Goal: Information Seeking & Learning: Learn about a topic

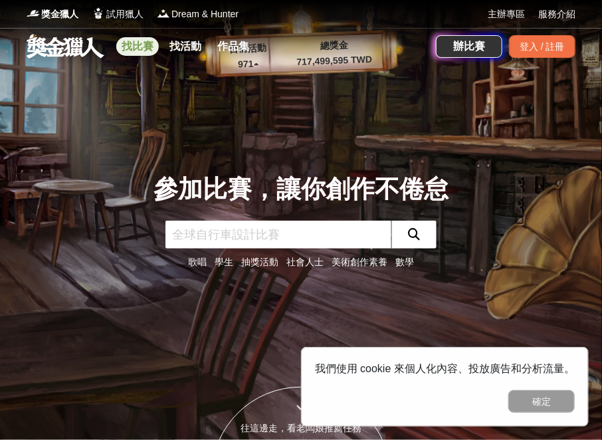
click at [138, 45] on link "找比賽" at bounding box center [137, 46] width 43 height 19
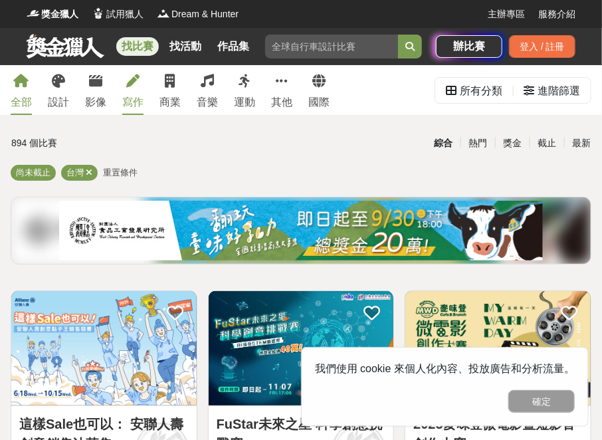
click at [139, 94] on link "寫作" at bounding box center [132, 90] width 21 height 50
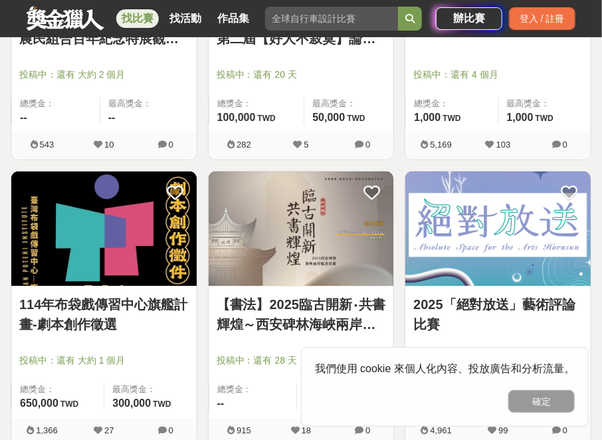
scroll to position [1396, 0]
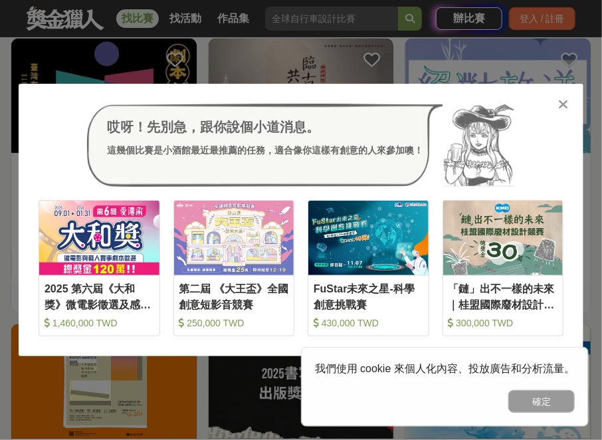
click at [561, 104] on icon at bounding box center [564, 104] width 10 height 13
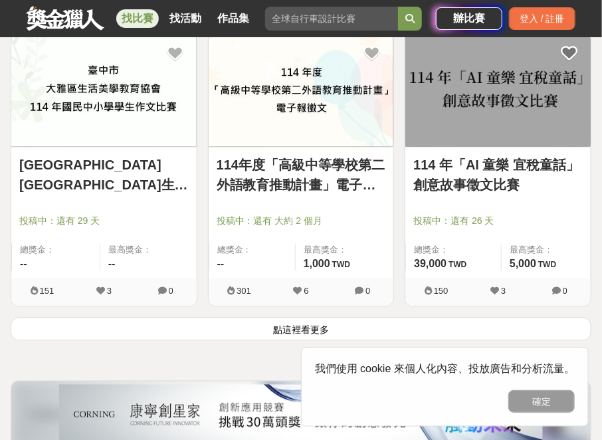
scroll to position [2394, 0]
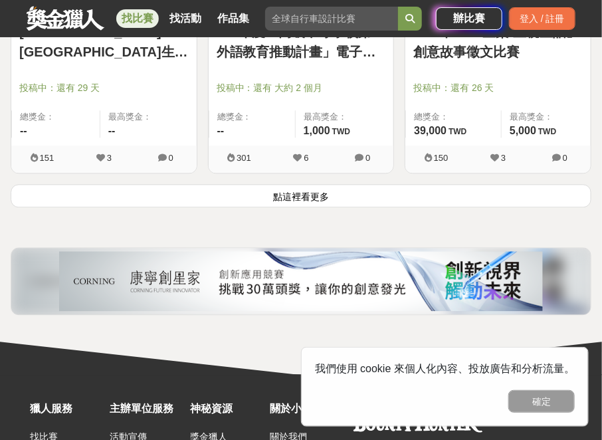
click at [294, 194] on button "點這裡看更多" at bounding box center [301, 195] width 581 height 23
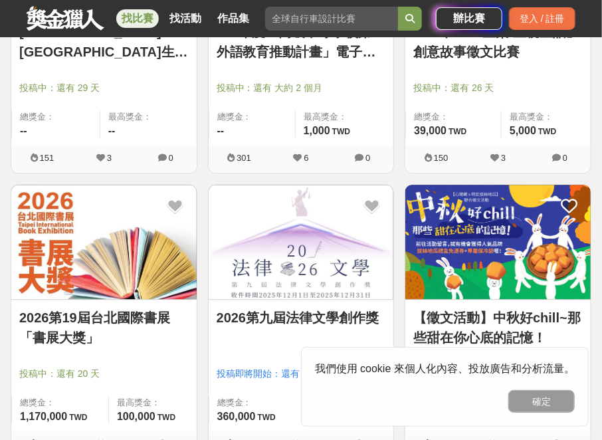
scroll to position [2460, 0]
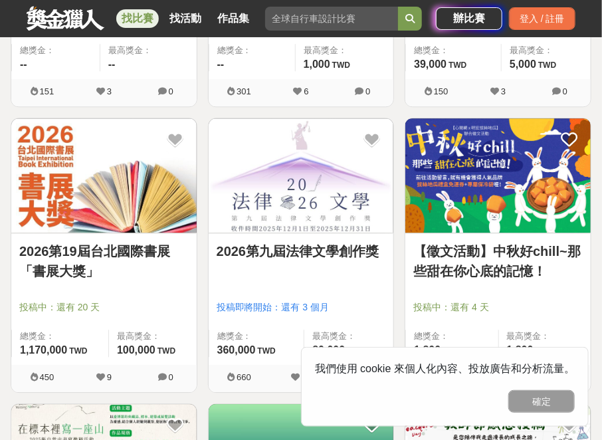
click at [319, 256] on link "2026第九屆法律文學創作獎" at bounding box center [302, 251] width 170 height 20
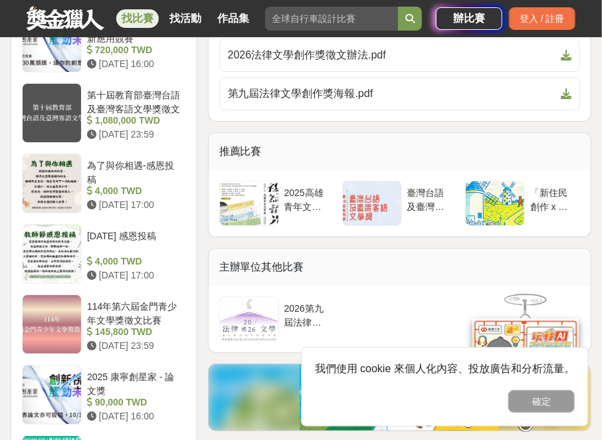
scroll to position [1463, 0]
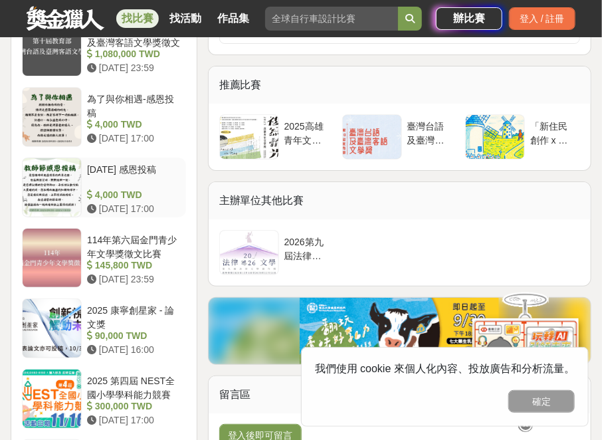
click at [69, 197] on div at bounding box center [52, 187] width 59 height 59
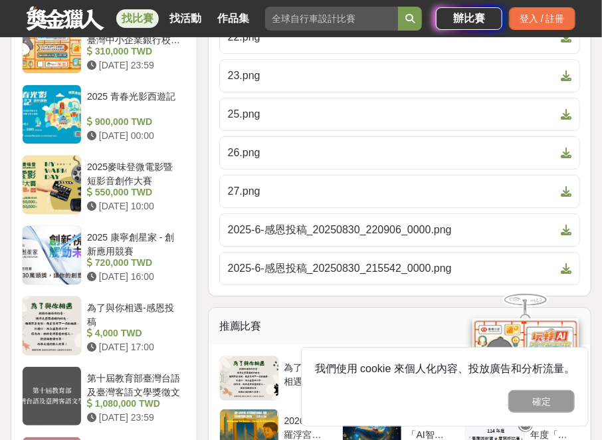
scroll to position [1529, 0]
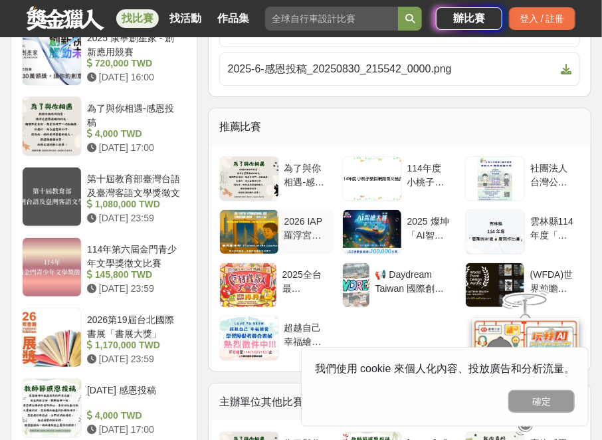
click at [290, 217] on div "2026 IAP羅浮宮國際藝術展徵件" at bounding box center [307, 227] width 45 height 25
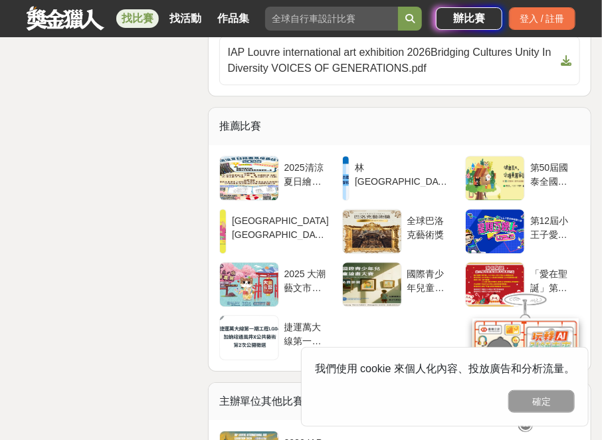
scroll to position [4123, 0]
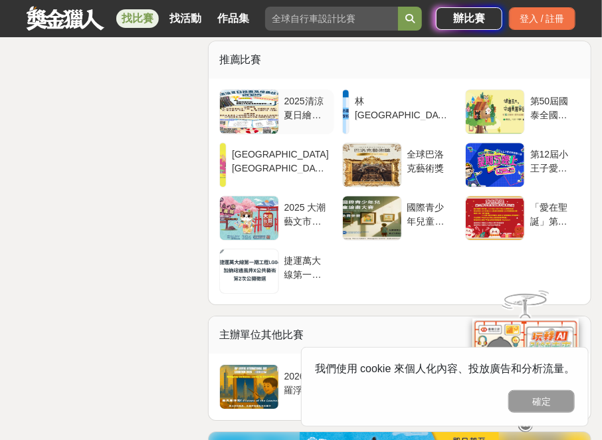
click at [301, 120] on div "2025清涼夏日繪畫及填色比賽" at bounding box center [307, 106] width 45 height 25
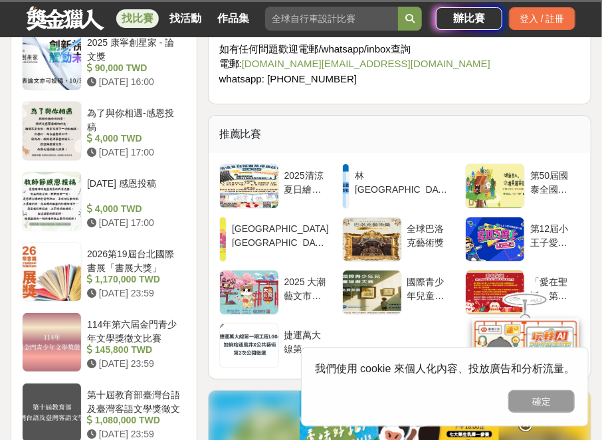
scroll to position [1529, 0]
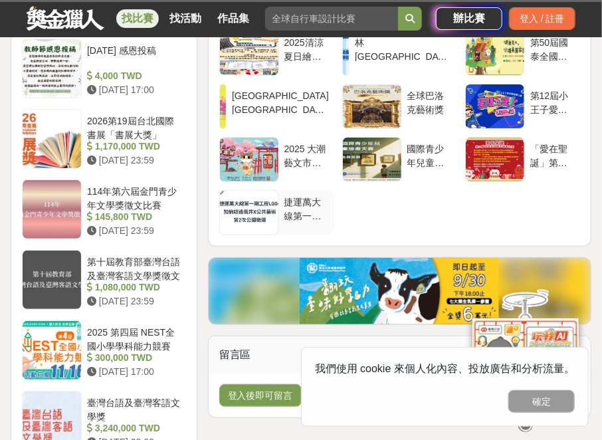
click at [279, 227] on div "捷運萬大線第一期工程LG04加蚋站通風井X公共藝術第2次公開徵選" at bounding box center [306, 212] width 55 height 45
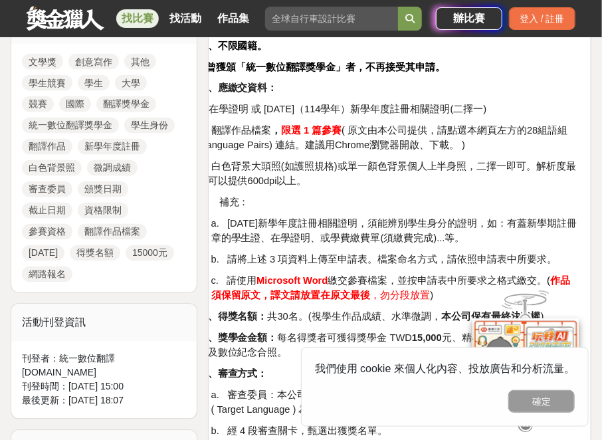
scroll to position [598, 0]
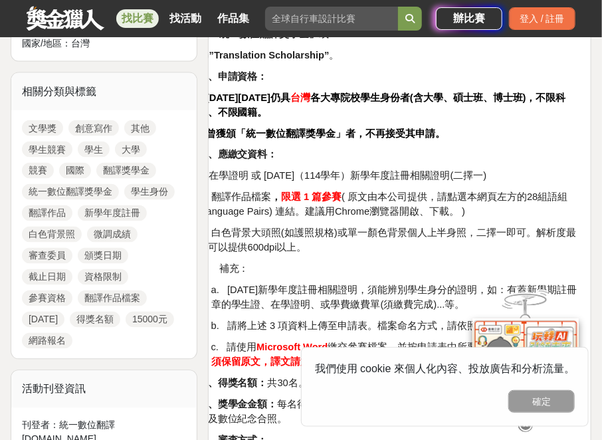
drag, startPoint x: 405, startPoint y: 112, endPoint x: 310, endPoint y: 119, distance: 95.3
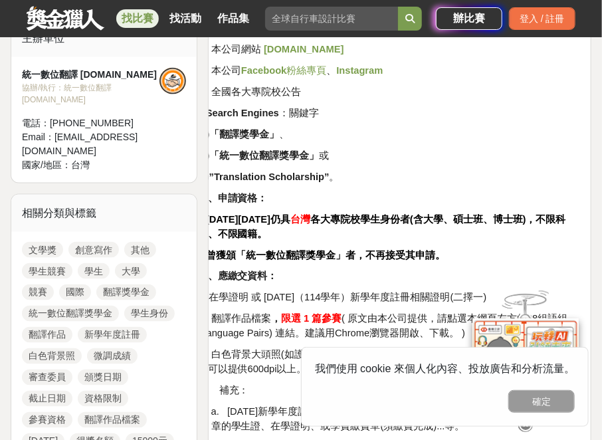
scroll to position [410, 0]
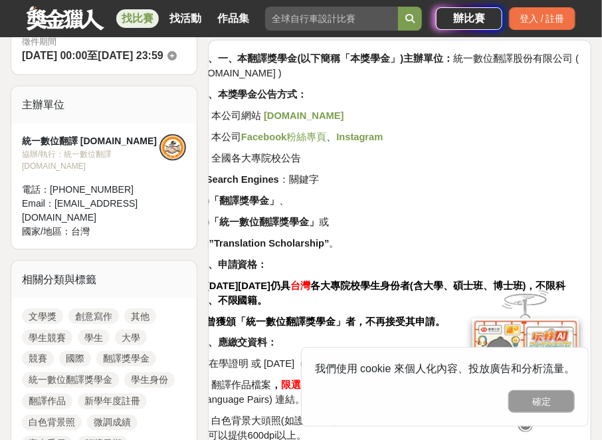
click at [319, 121] on strong "www.PTSGI.com" at bounding box center [304, 115] width 80 height 11
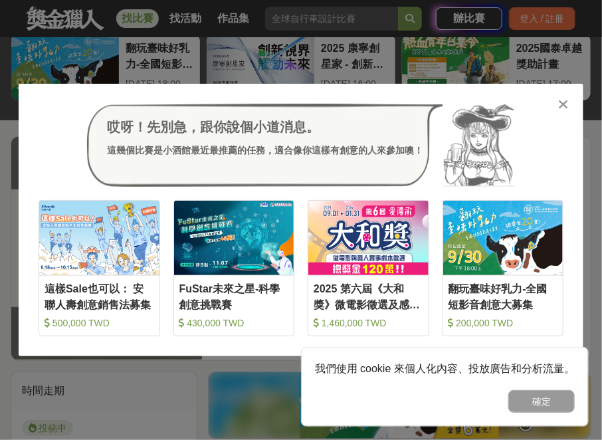
scroll to position [199, 0]
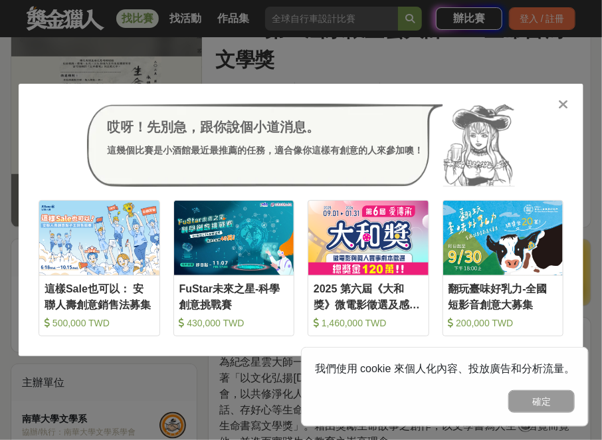
click at [567, 93] on div "哎呀！先別急，跟你說個小道消息。 這幾個比賽是小酒館最近最推薦的任務，適合像你這樣有創意的人來參加噢！ 收藏 這樣Sale也可以： 安聯人壽創意銷售法募集 5…" at bounding box center [301, 220] width 565 height 273
click at [553, 100] on div "哎呀！先別急，跟你說個小道消息。 這幾個比賽是小酒館最近最推薦的任務，適合像你這樣有創意的人來參加噢！ 收藏 這樣Sale也可以： 安聯人壽創意銷售法募集 5…" at bounding box center [301, 220] width 565 height 273
click at [559, 104] on icon at bounding box center [564, 104] width 10 height 13
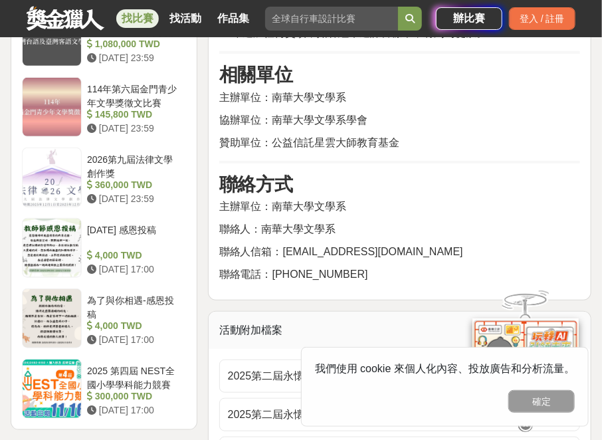
scroll to position [1729, 0]
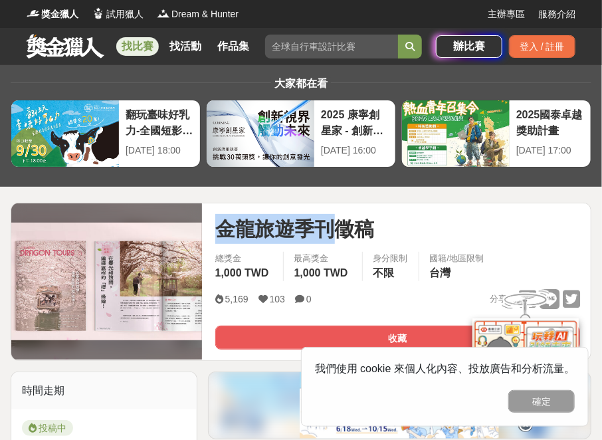
drag, startPoint x: 223, startPoint y: 229, endPoint x: 334, endPoint y: 245, distance: 111.5
click at [334, 244] on span "金龍旅遊季刊徵稿" at bounding box center [295, 229] width 160 height 30
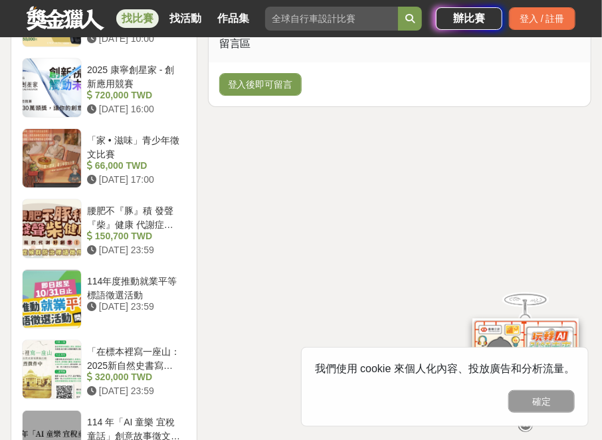
scroll to position [1463, 0]
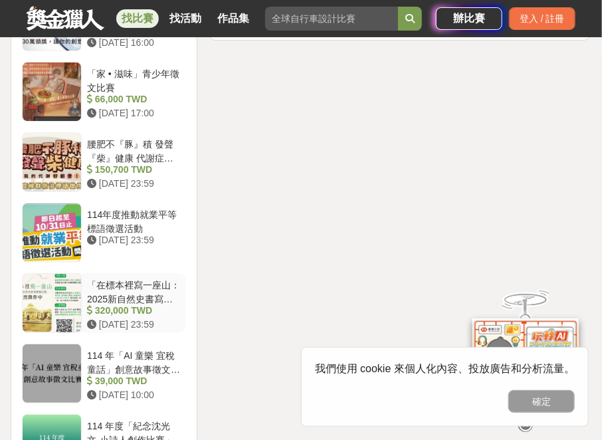
click at [173, 304] on div "「在標本裡寫一座山：2025新自然史書寫徵稿活動」" at bounding box center [134, 291] width 94 height 25
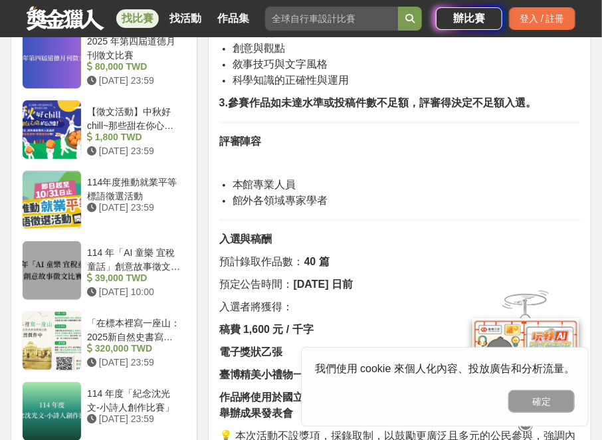
scroll to position [1596, 0]
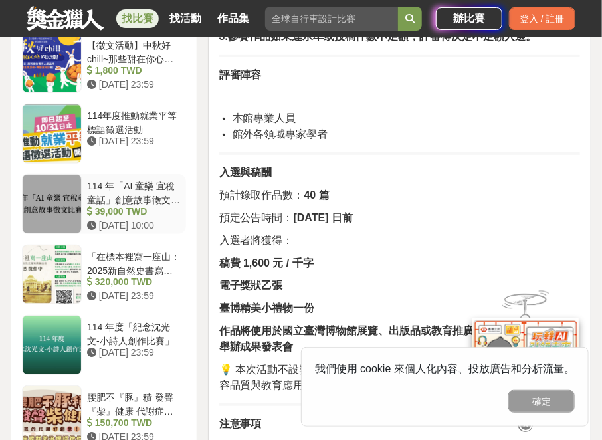
click at [137, 205] on div "114 年「AI 童樂 宜稅童話」創意故事徵文比賽" at bounding box center [134, 192] width 94 height 25
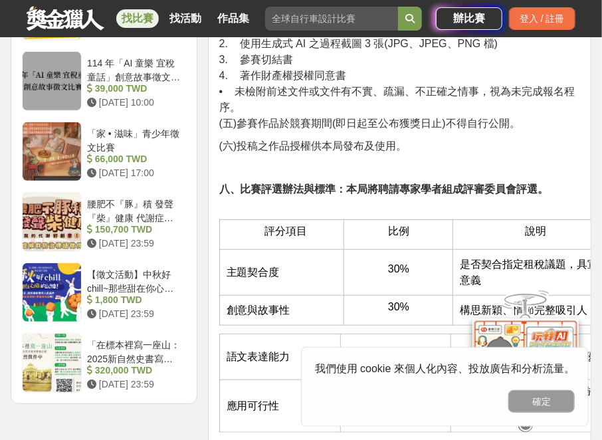
scroll to position [1729, 0]
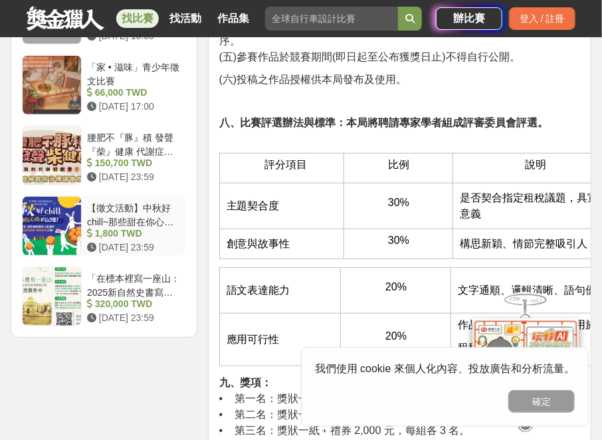
click at [119, 201] on div "【徵文活動】中秋好chill~那些甜在你心底的記憶！" at bounding box center [134, 213] width 94 height 25
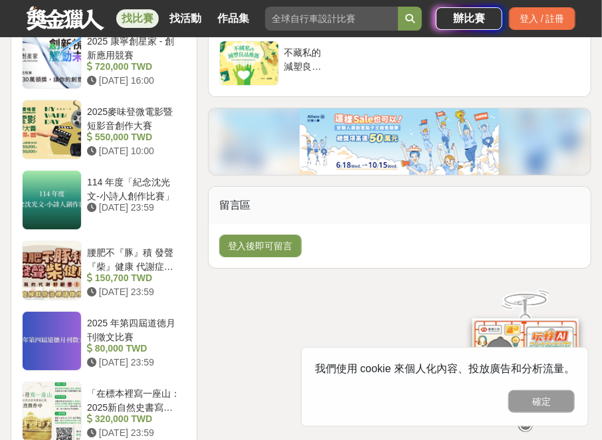
scroll to position [1396, 0]
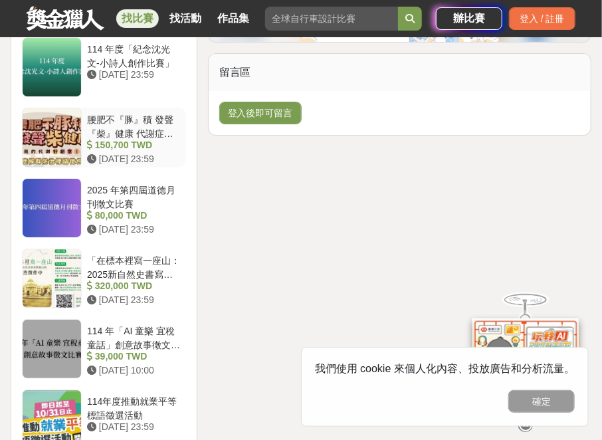
click at [82, 145] on div "腰肥不『豚』積 發聲『柴』健康 代謝症候群防治標語徵件活動 150,700 TWD 2025-09-30 23:59" at bounding box center [134, 138] width 104 height 60
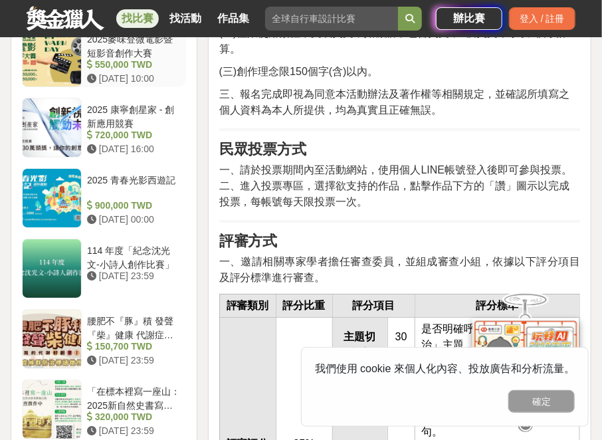
scroll to position [1396, 0]
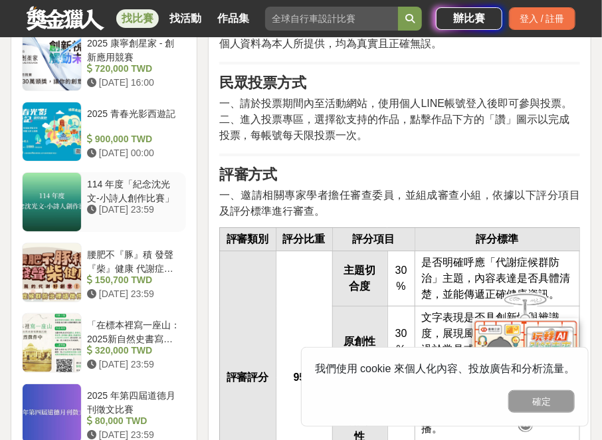
click at [80, 208] on div at bounding box center [52, 202] width 59 height 59
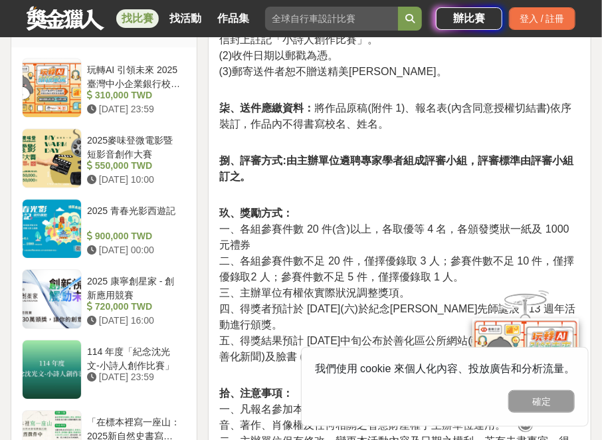
scroll to position [1130, 0]
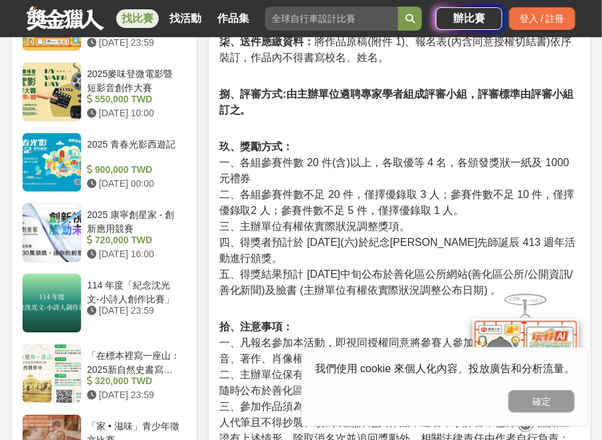
click at [136, 20] on link "找比賽" at bounding box center [137, 18] width 43 height 19
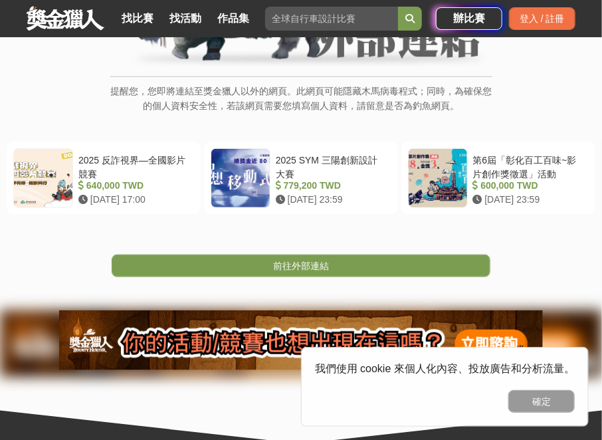
scroll to position [332, 0]
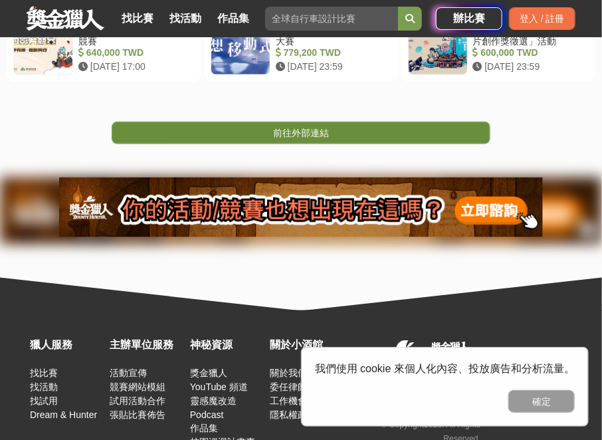
click at [317, 130] on span "前往外部連結" at bounding box center [301, 133] width 56 height 11
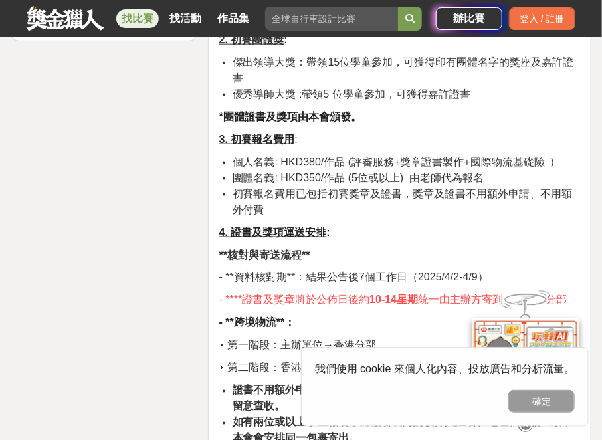
scroll to position [1662, 0]
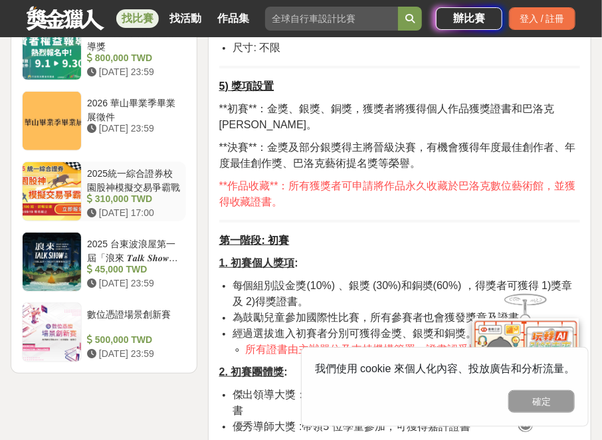
click at [162, 167] on div "2025統一綜合證券校園股神模擬交易爭霸戰" at bounding box center [134, 179] width 94 height 25
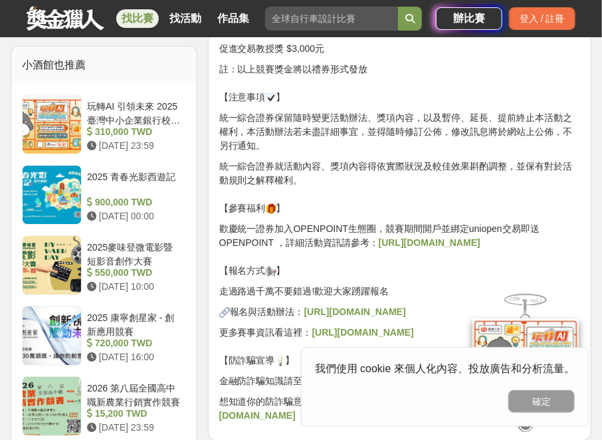
scroll to position [1330, 0]
